Goal: Find contact information: Find contact information

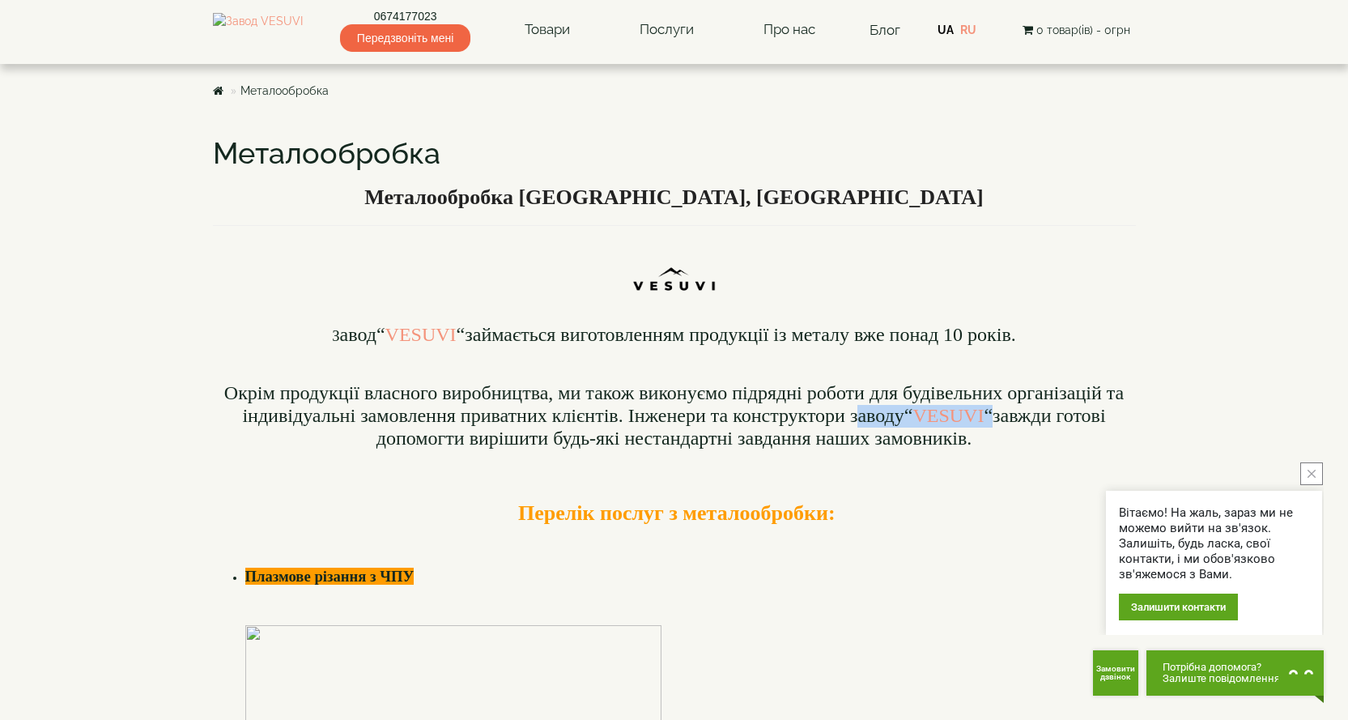
drag, startPoint x: 852, startPoint y: 422, endPoint x: 991, endPoint y: 411, distance: 139.6
click at [991, 411] on font "Окрім продукції власного виробництва, ми також виконуємо підрядні роботи для бу…" at bounding box center [673, 415] width 899 height 66
copy font "аводу “ VESUVI “"
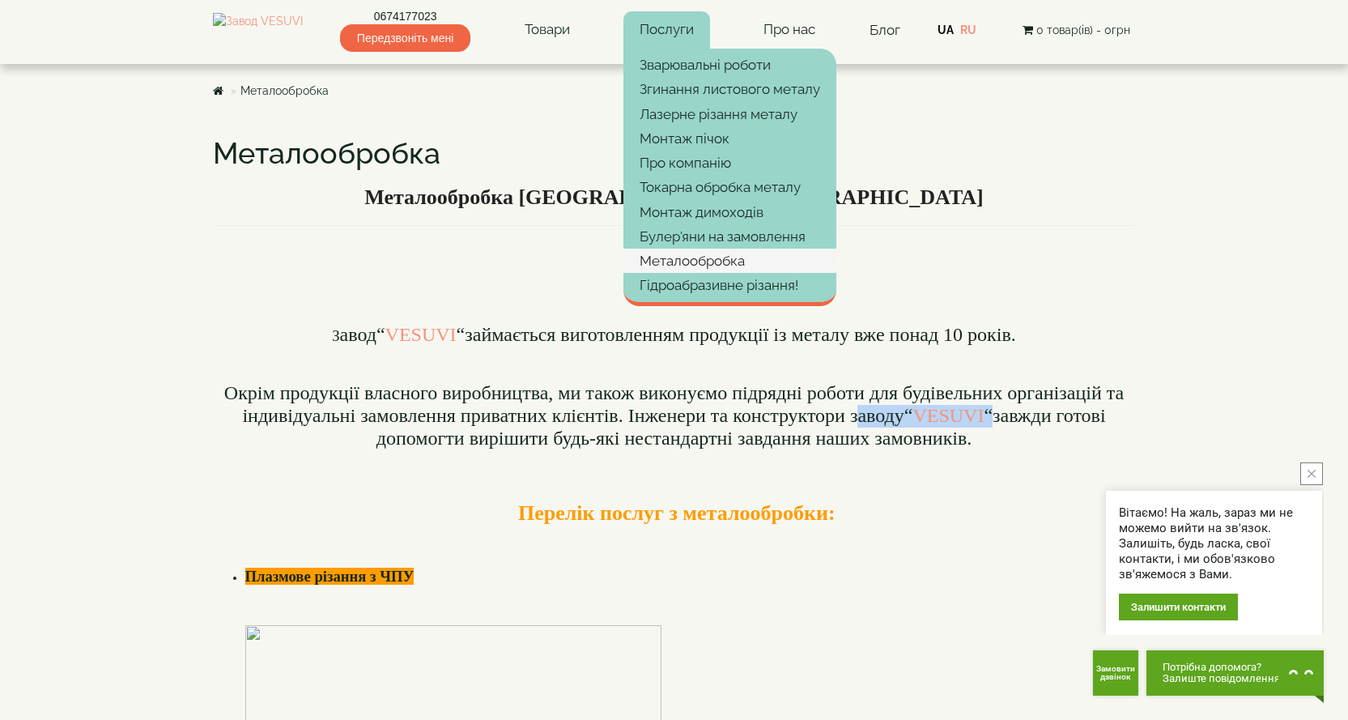
click at [776, 255] on link "Металообробка" at bounding box center [729, 261] width 213 height 24
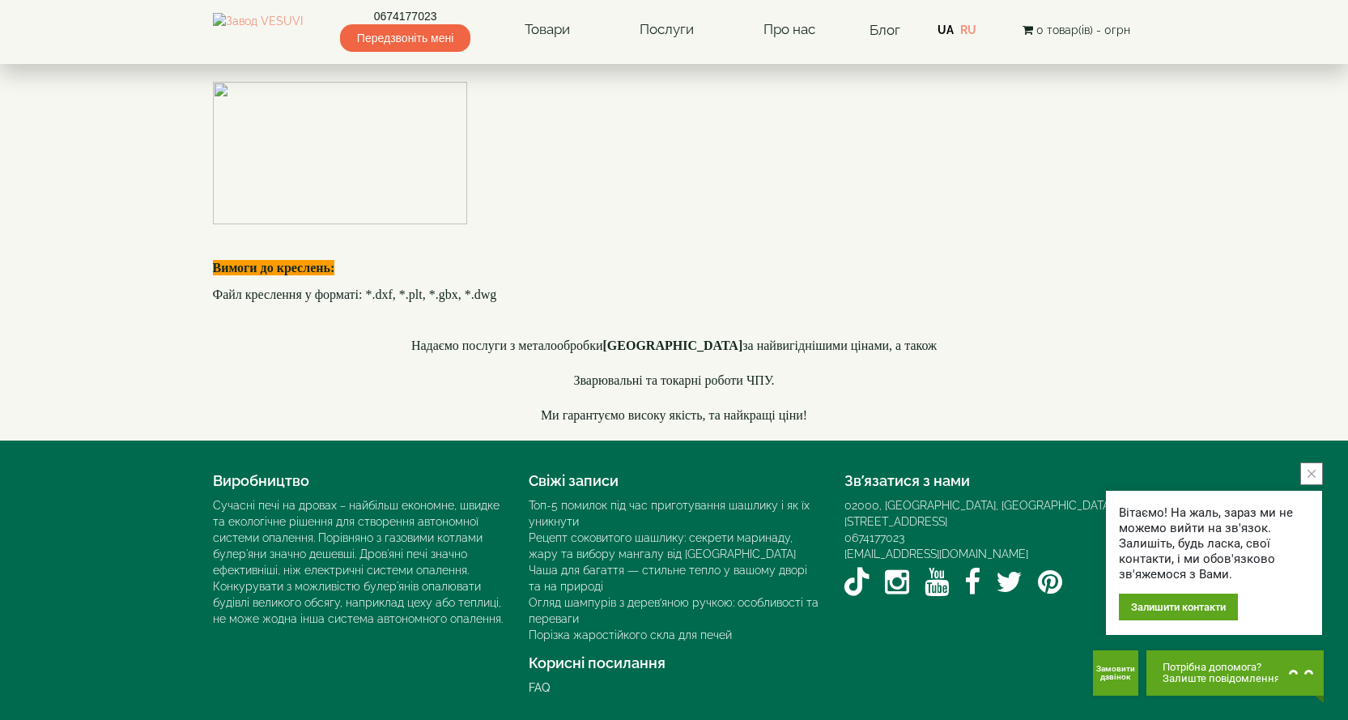
scroll to position [4694, 0]
drag, startPoint x: 995, startPoint y: 539, endPoint x: 844, endPoint y: 543, distance: 151.4
click at [844, 546] on div "[EMAIL_ADDRESS][DOMAIN_NAME]" at bounding box center [989, 554] width 291 height 16
copy link "[EMAIL_ADDRESS][DOMAIN_NAME]"
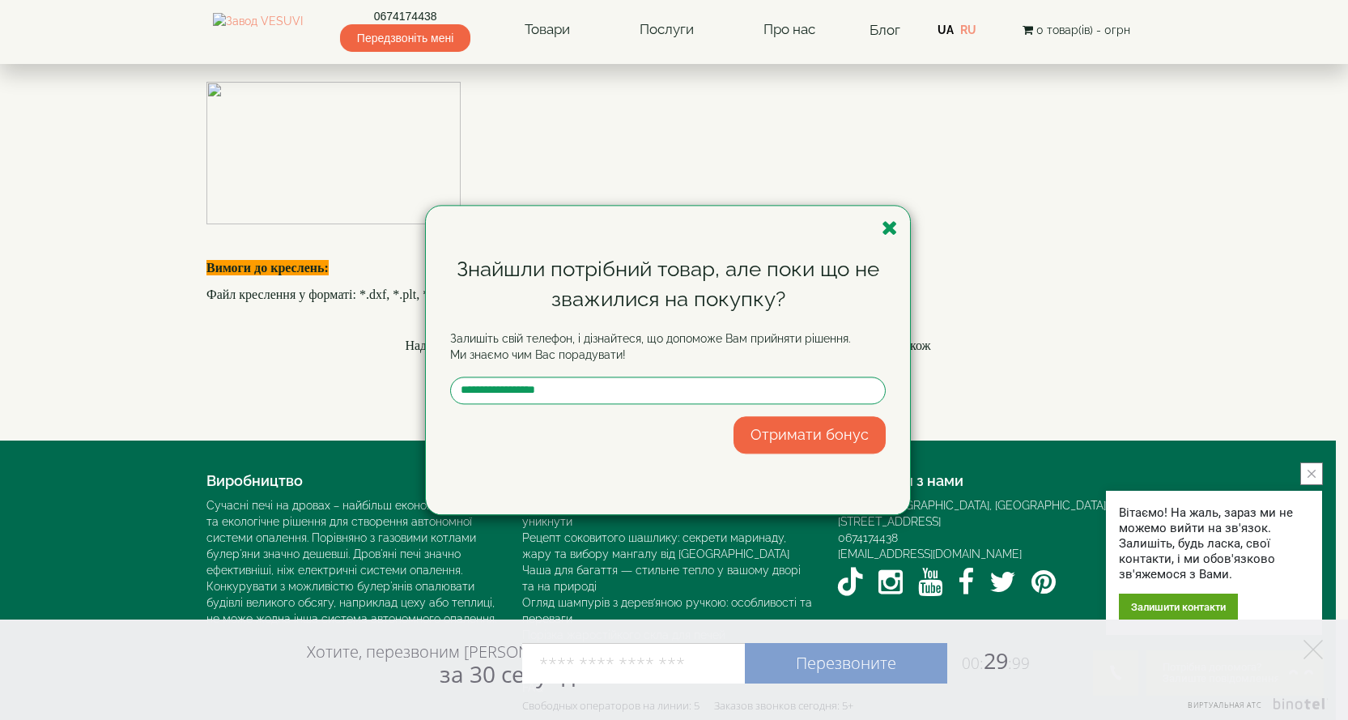
click at [896, 234] on icon "button" at bounding box center [890, 228] width 16 height 20
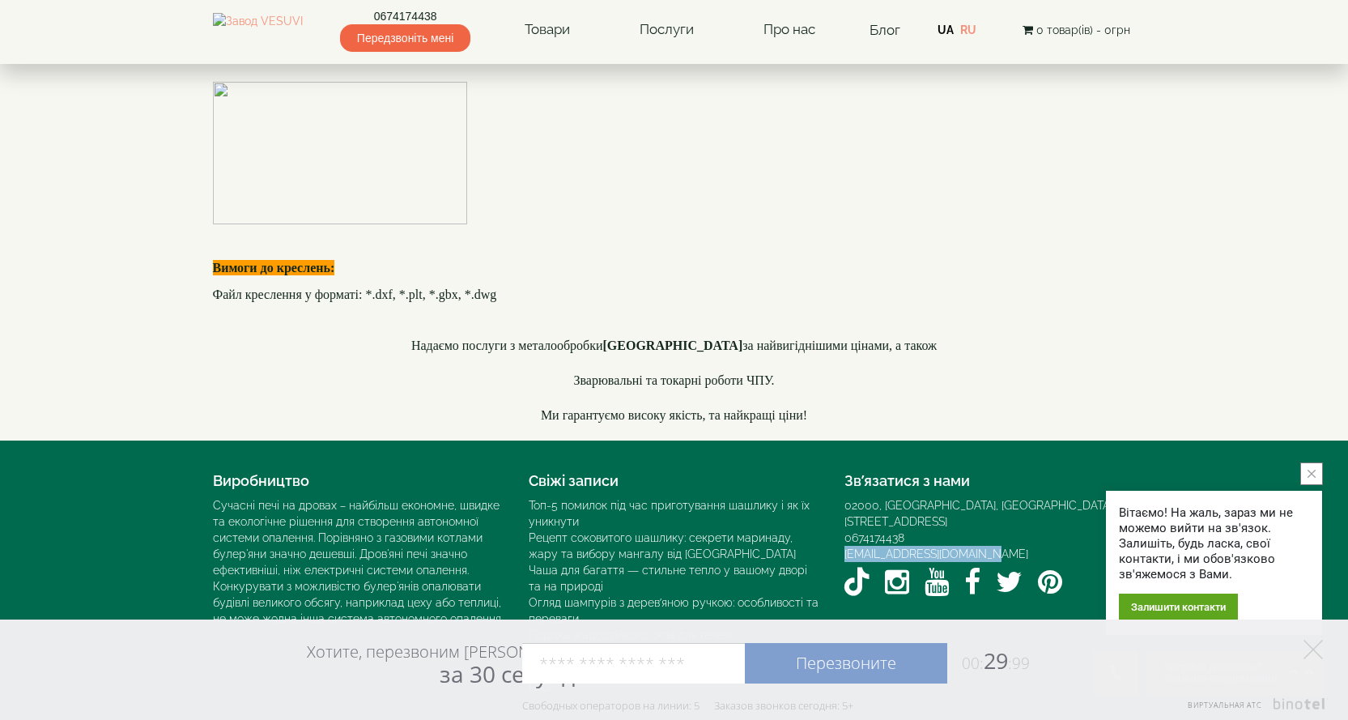
drag, startPoint x: 1020, startPoint y: 540, endPoint x: 837, endPoint y: 539, distance: 183.0
click at [837, 539] on div "Зв’язатися з нами 02000, Україна, м. Київ, Мисливський провулок, 1Б 0674174438 …" at bounding box center [990, 534] width 316 height 138
copy link "[EMAIL_ADDRESS][DOMAIN_NAME]"
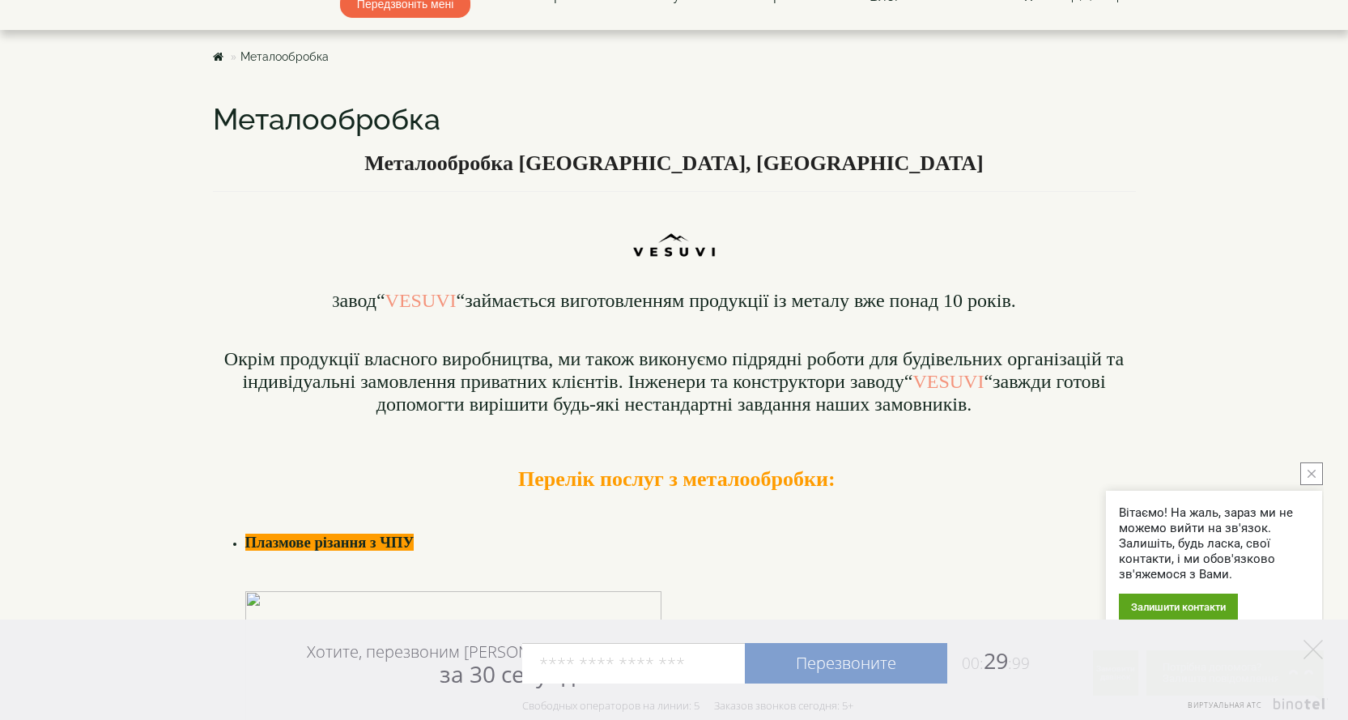
scroll to position [0, 0]
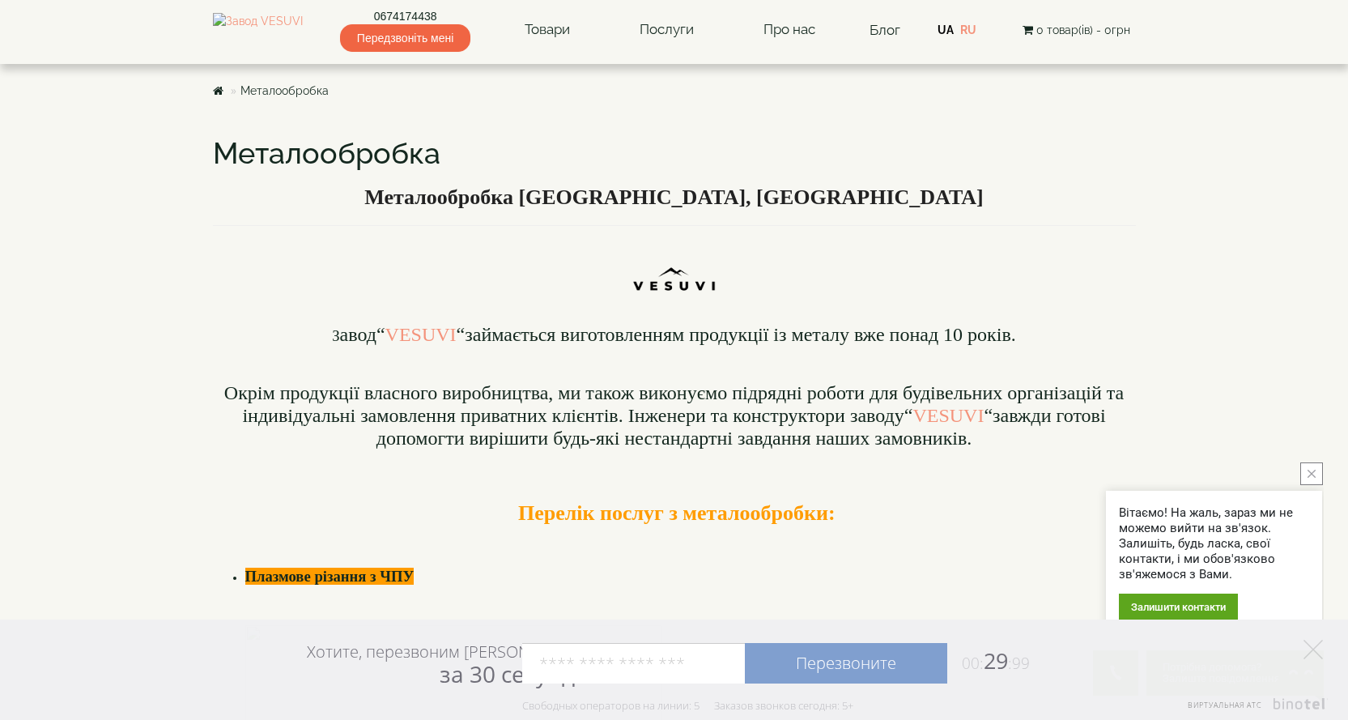
click at [1307, 471] on button "close button" at bounding box center [1311, 473] width 23 height 23
